Goal: Information Seeking & Learning: Learn about a topic

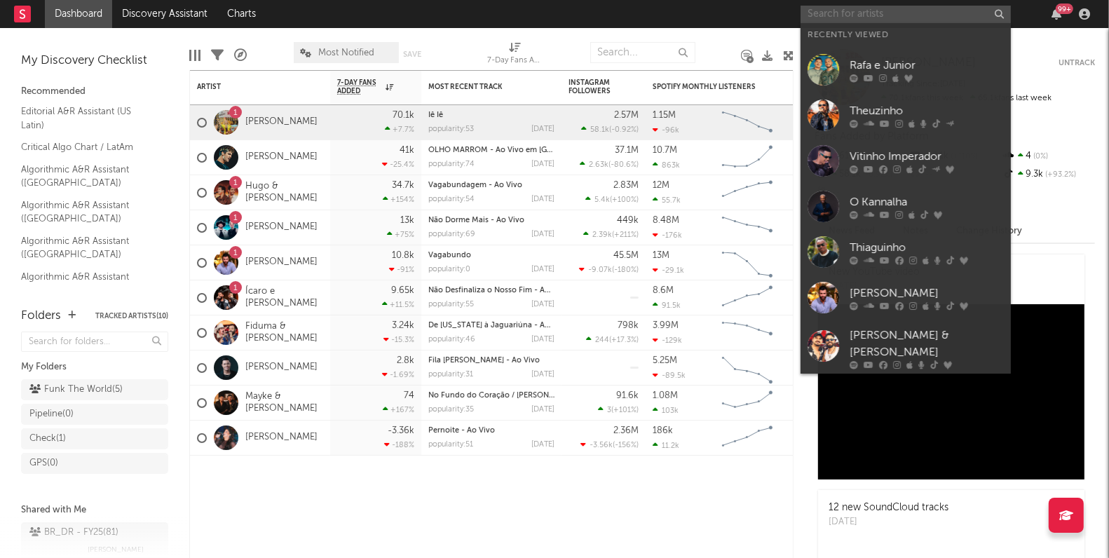
click at [864, 18] on input "text" at bounding box center [906, 15] width 210 height 18
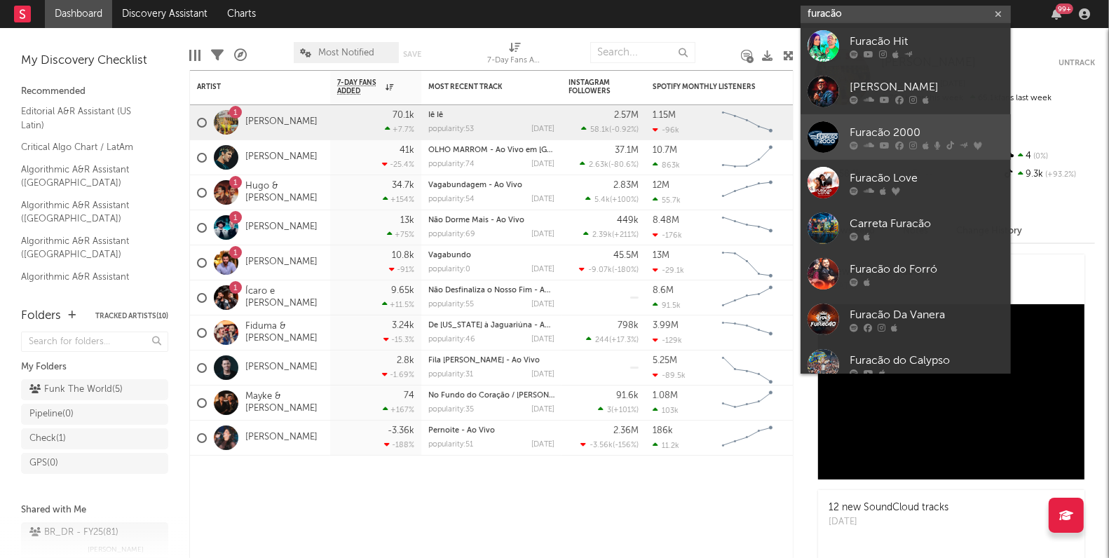
type input "furacão"
click at [892, 128] on div "Furacão 2000" at bounding box center [927, 133] width 154 height 17
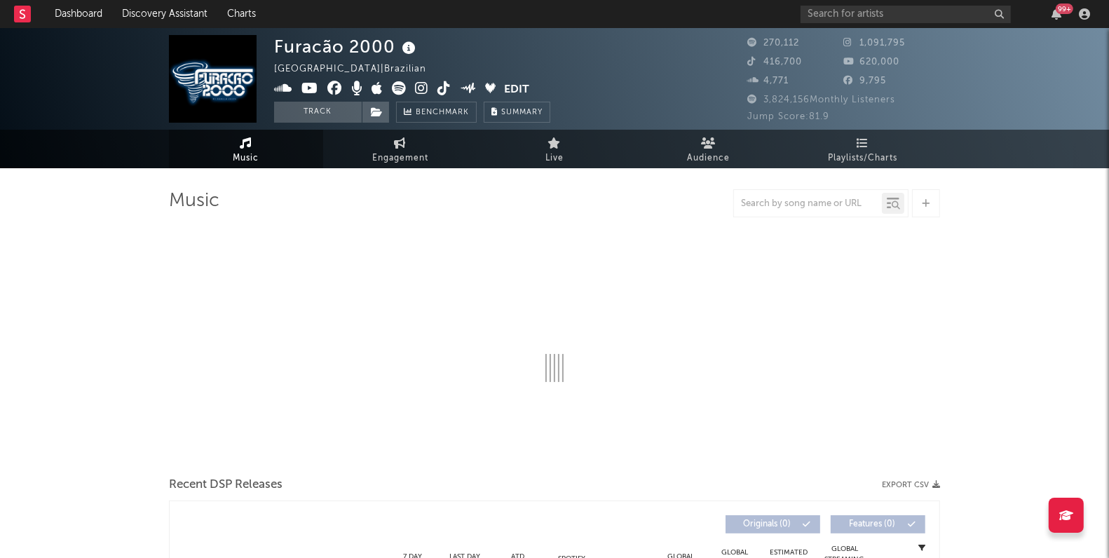
select select "6m"
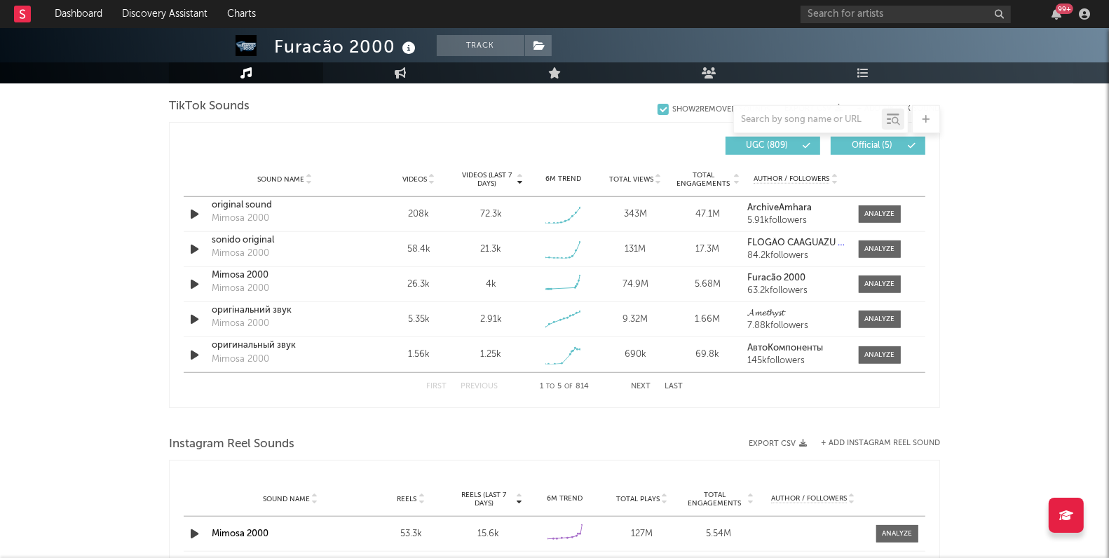
scroll to position [949, 0]
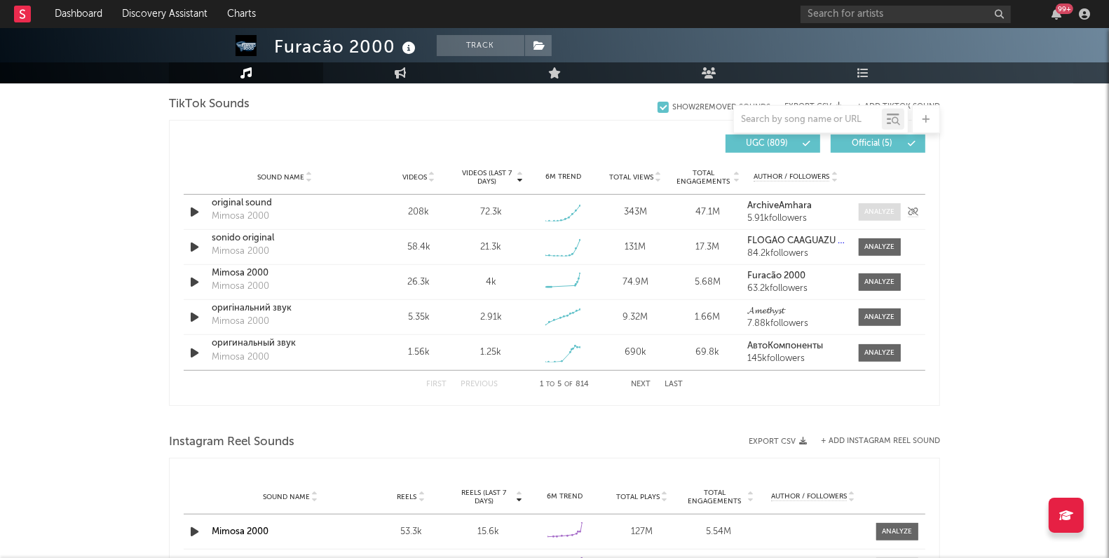
click at [880, 215] on div at bounding box center [880, 212] width 30 height 11
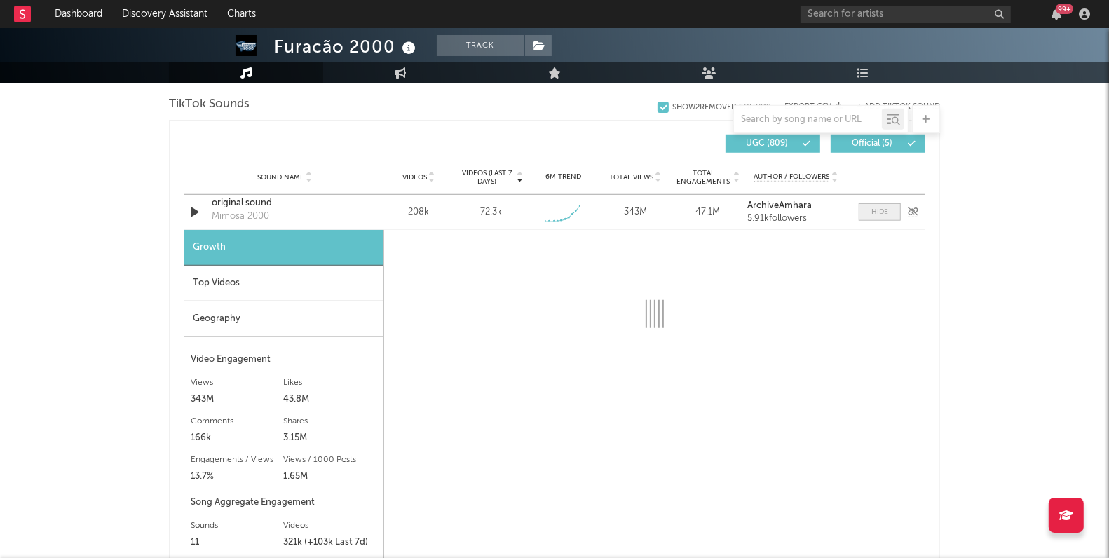
select select "1w"
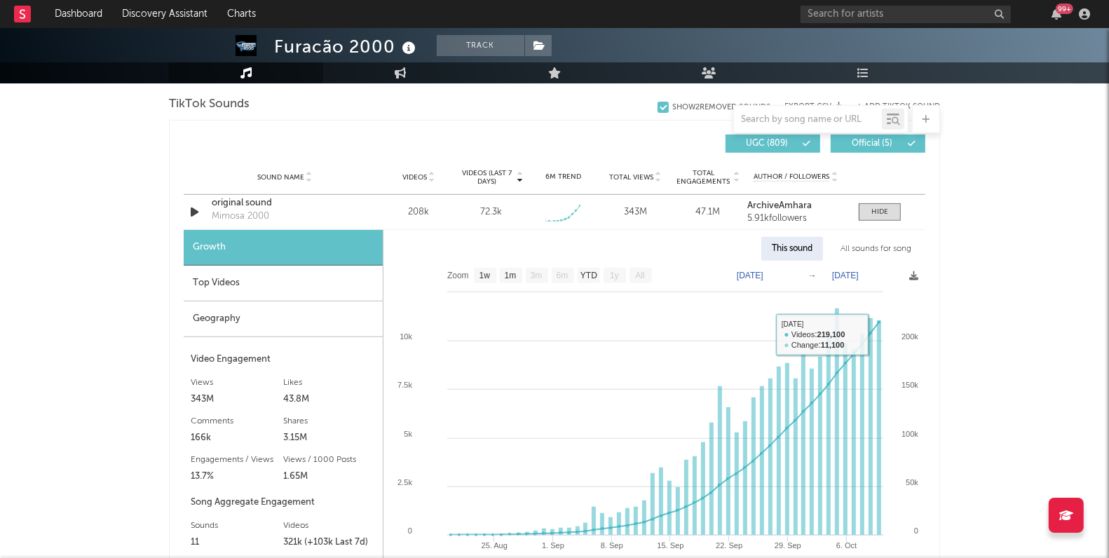
click at [890, 250] on div "All sounds for song" at bounding box center [876, 249] width 92 height 24
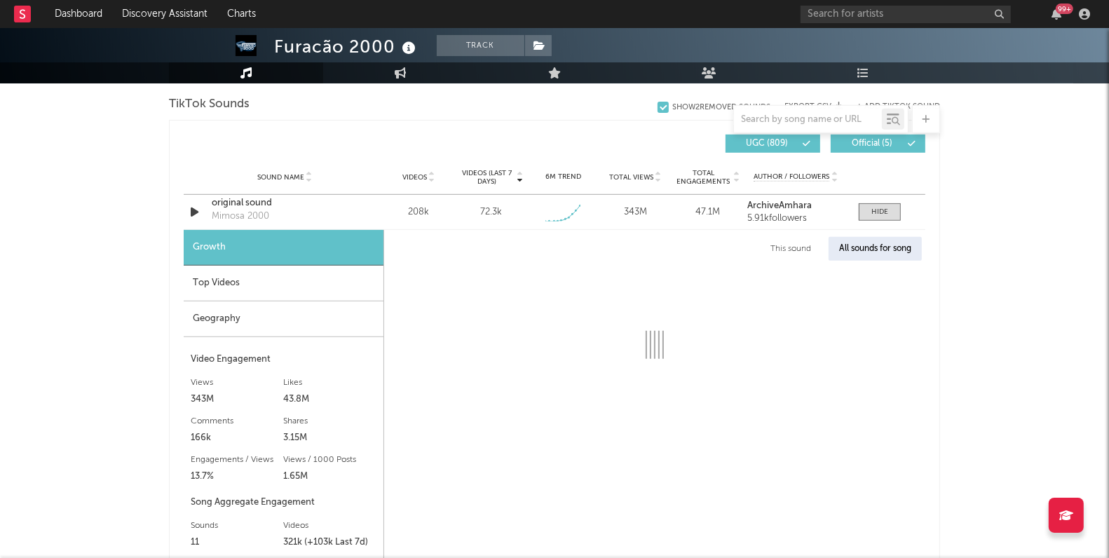
select select "1w"
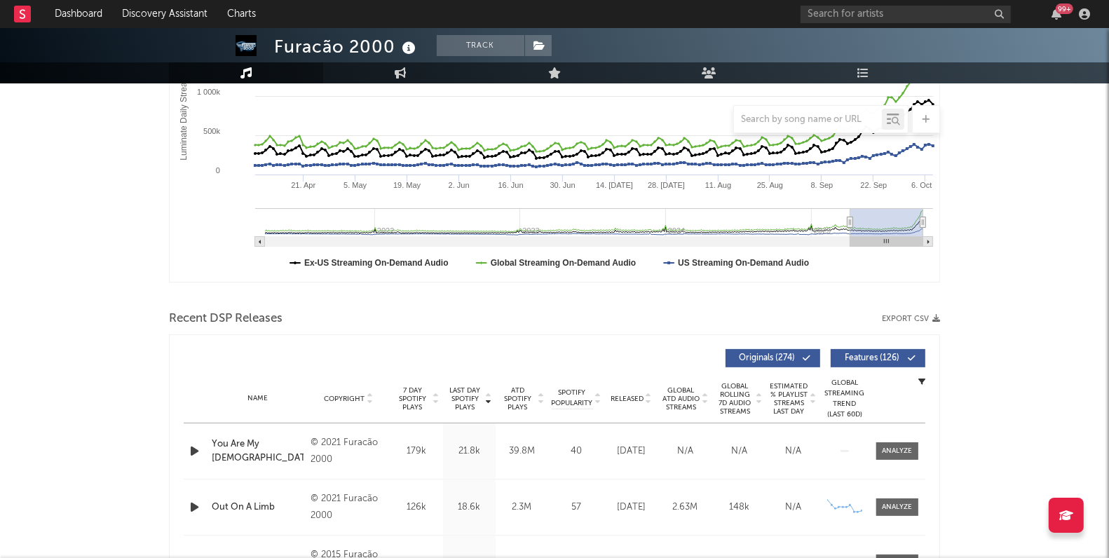
scroll to position [0, 0]
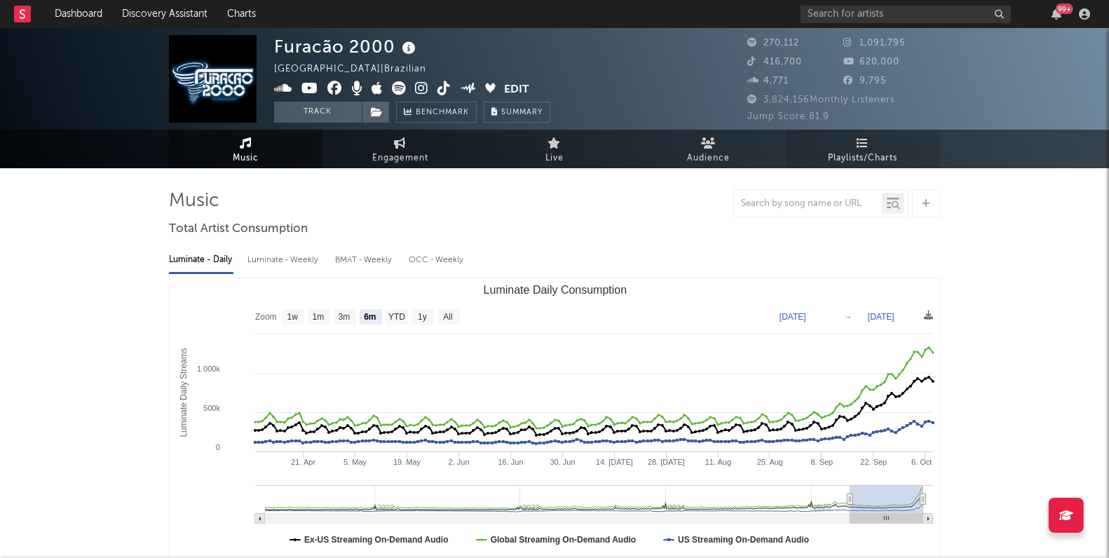
click at [867, 154] on span "Playlists/Charts" at bounding box center [863, 158] width 69 height 17
